Goal: Navigation & Orientation: Go to known website

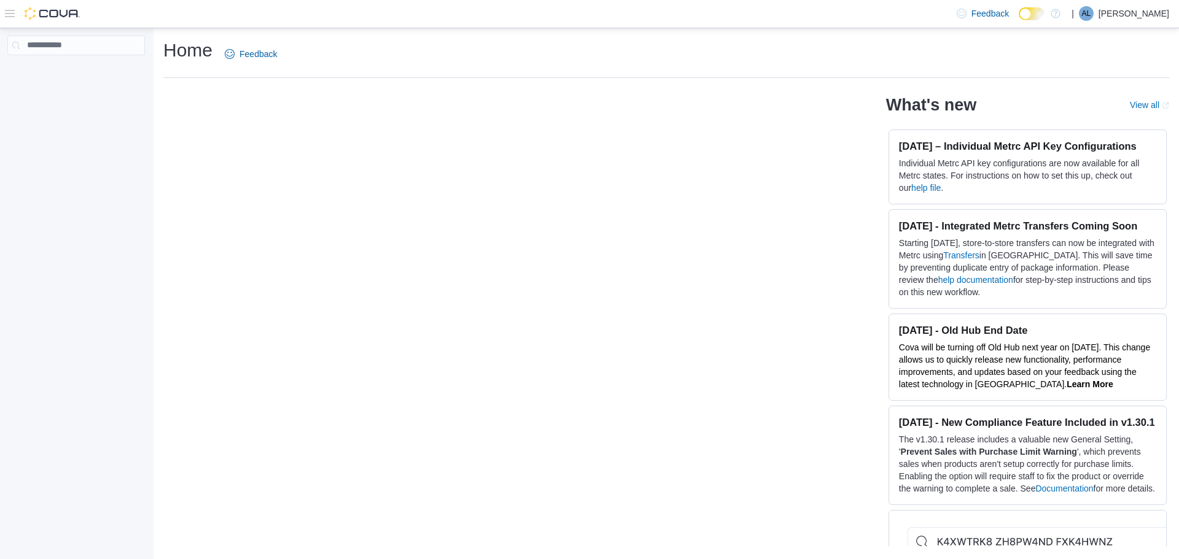
click at [1142, 17] on p "Alex Losoya" at bounding box center [1134, 13] width 71 height 15
